Goal: Task Accomplishment & Management: Manage account settings

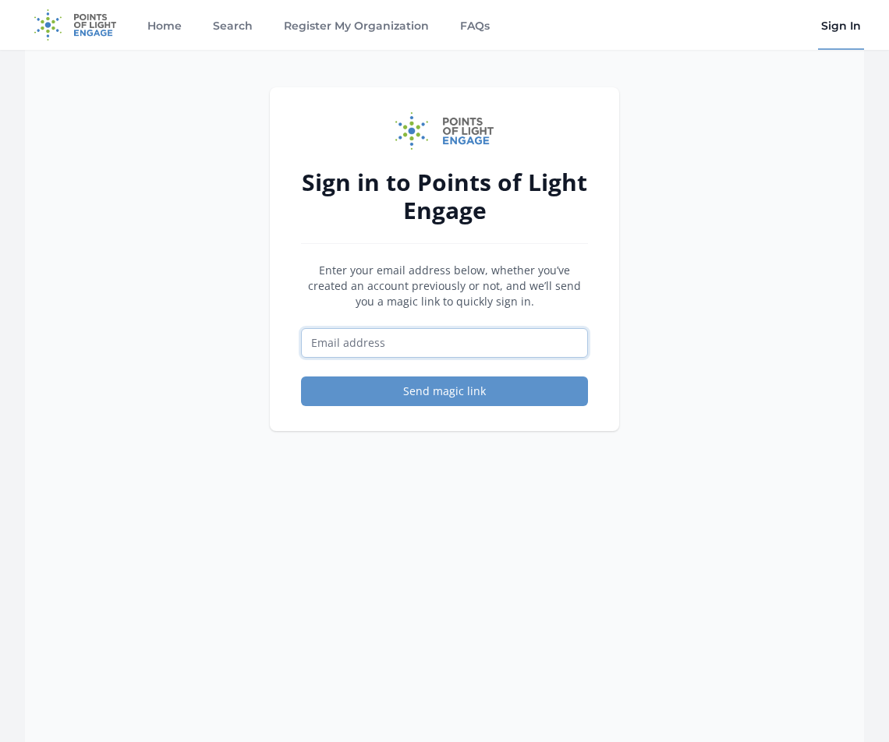
click at [413, 348] on input "Email address" at bounding box center [444, 343] width 287 height 30
type input "[EMAIL_ADDRESS][DOMAIN_NAME]"
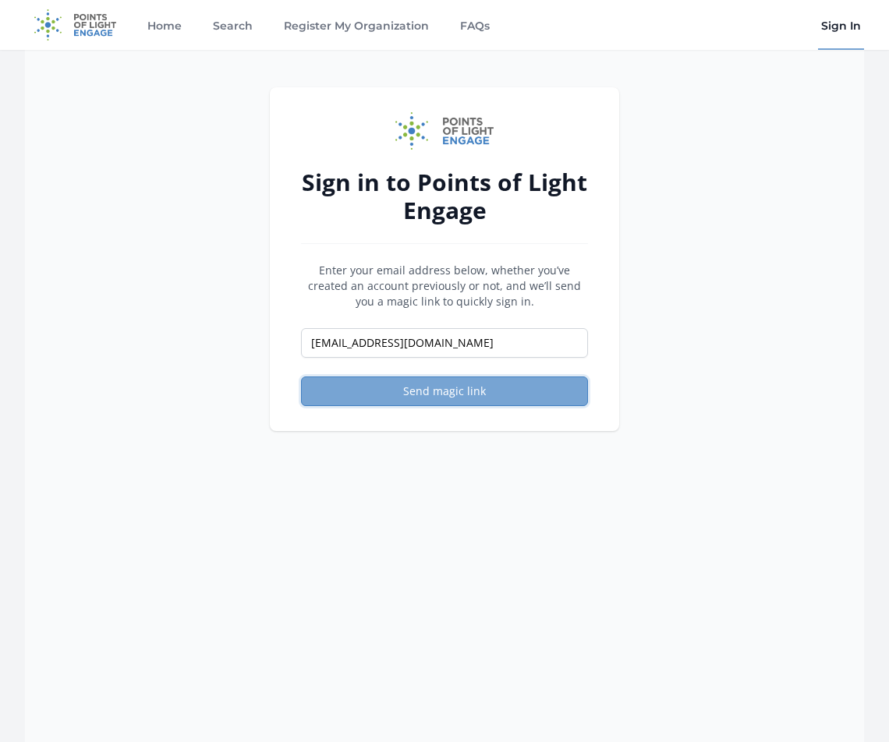
click at [437, 391] on button "Send magic link" at bounding box center [444, 392] width 287 height 30
click at [470, 397] on button "Send magic link" at bounding box center [444, 392] width 287 height 30
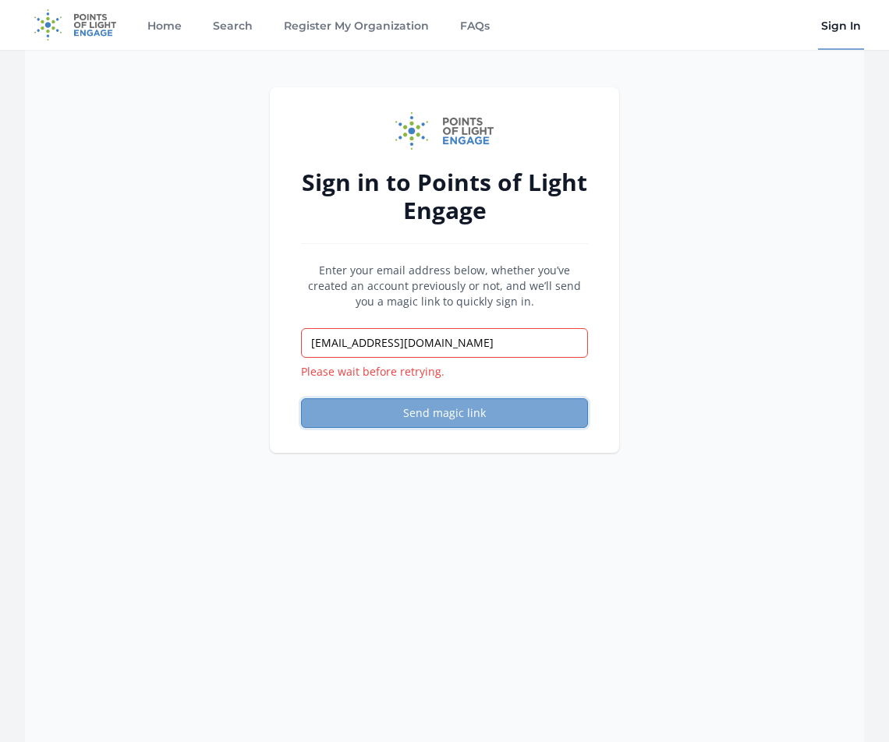
click at [438, 403] on button "Send magic link" at bounding box center [444, 413] width 287 height 30
click at [837, 30] on link "Sign In" at bounding box center [841, 25] width 46 height 50
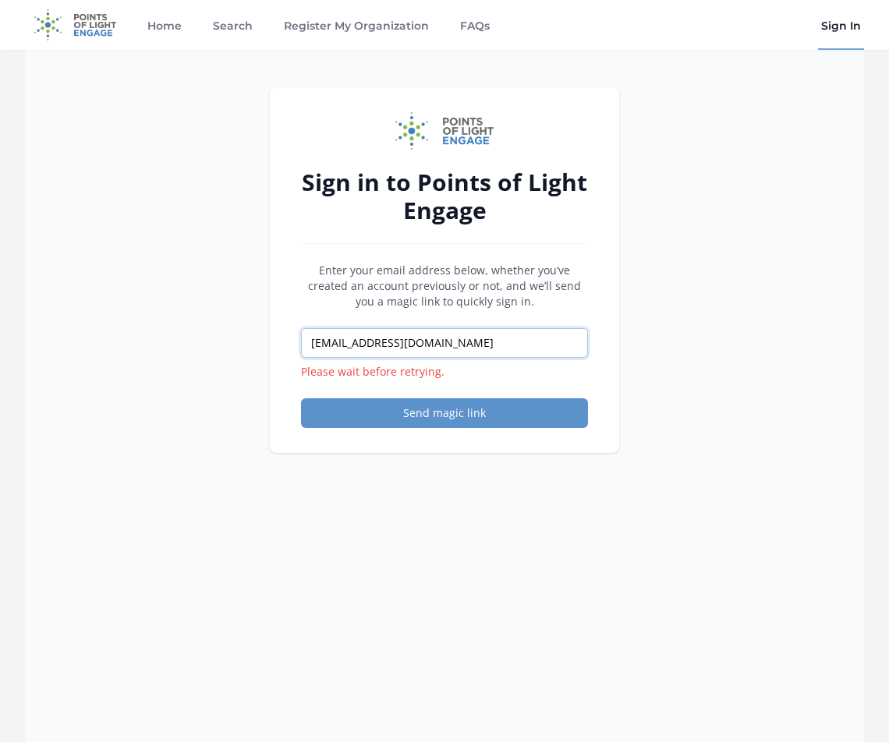
click at [441, 338] on input "[EMAIL_ADDRESS][DOMAIN_NAME]" at bounding box center [444, 343] width 287 height 30
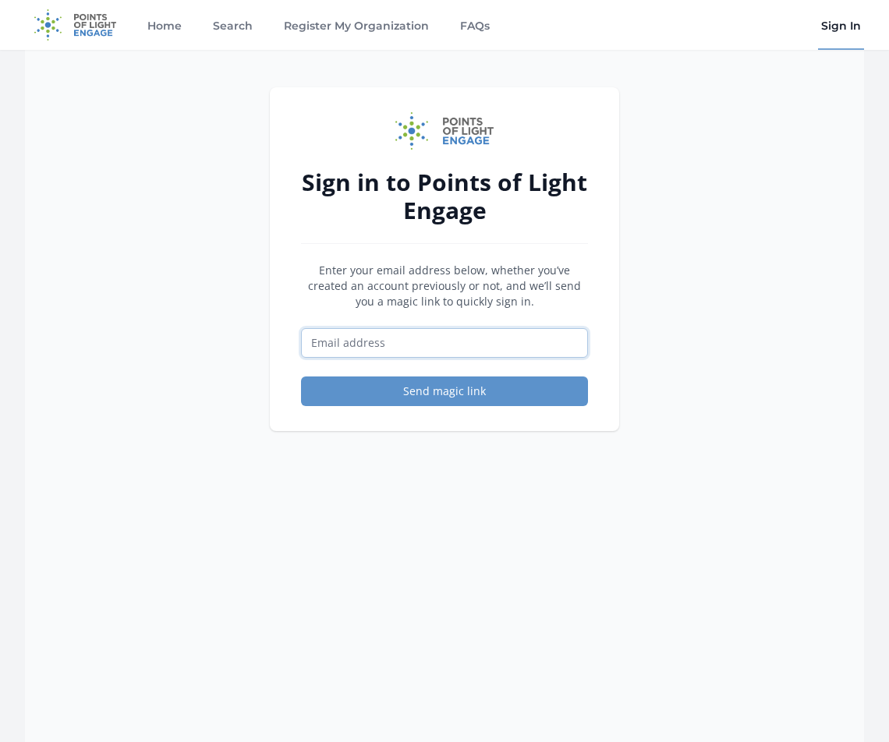
click at [455, 348] on input "Email address" at bounding box center [444, 343] width 287 height 30
type input "[EMAIL_ADDRESS][DOMAIN_NAME]"
drag, startPoint x: 448, startPoint y: 349, endPoint x: 448, endPoint y: 358, distance: 8.6
click at [449, 349] on input "Email address" at bounding box center [444, 343] width 287 height 30
type input "[EMAIL_ADDRESS][DOMAIN_NAME]"
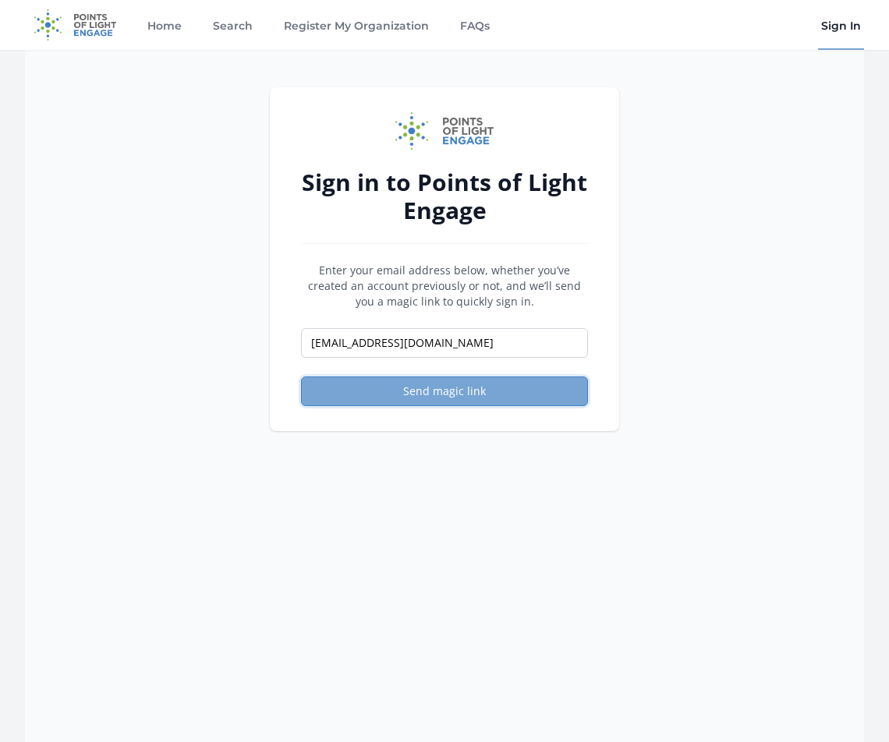
click at [448, 389] on button "Send magic link" at bounding box center [444, 392] width 287 height 30
